Goal: Navigation & Orientation: Find specific page/section

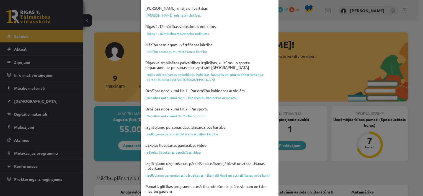
scroll to position [203, 0]
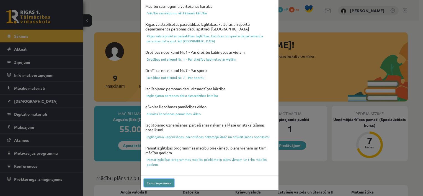
click at [165, 182] on button "Esmu iepazinies" at bounding box center [159, 183] width 30 height 8
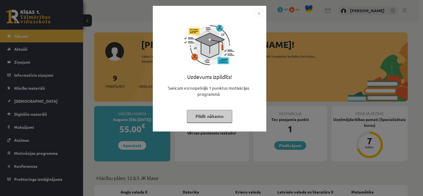
click at [216, 113] on button "Pildīt nākamo" at bounding box center [209, 116] width 45 height 13
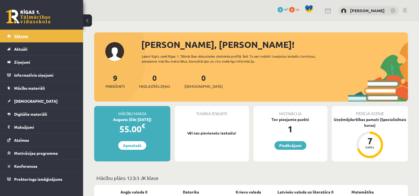
click at [25, 35] on span "Sākums" at bounding box center [21, 35] width 14 height 5
click at [36, 103] on link "[DEMOGRAPHIC_DATA]" at bounding box center [41, 101] width 69 height 13
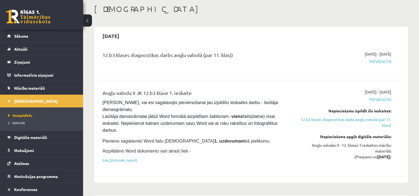
scroll to position [55, 0]
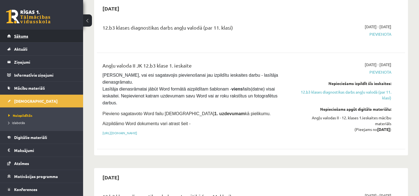
click at [17, 38] on span "Sākums" at bounding box center [21, 35] width 14 height 5
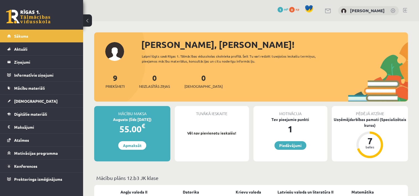
click at [393, 11] on link at bounding box center [393, 11] width 6 height 6
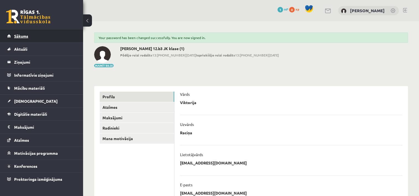
click at [33, 33] on link "Sākums" at bounding box center [41, 36] width 69 height 13
